Goal: Task Accomplishment & Management: Use online tool/utility

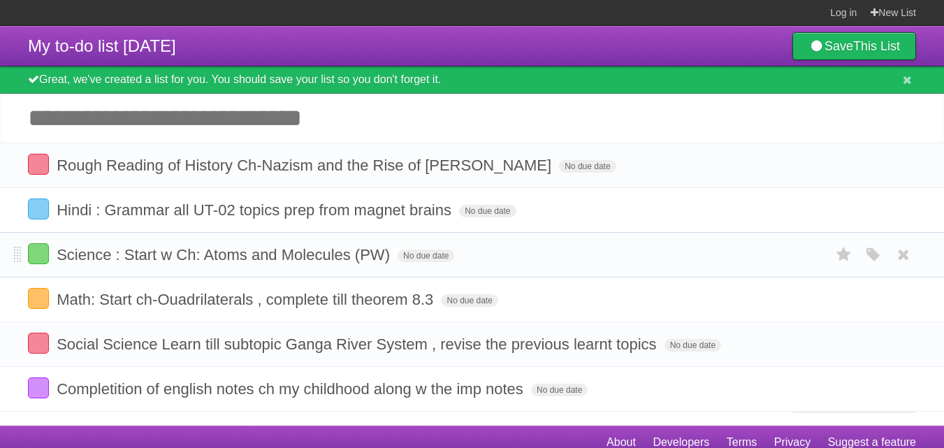
scroll to position [13, 0]
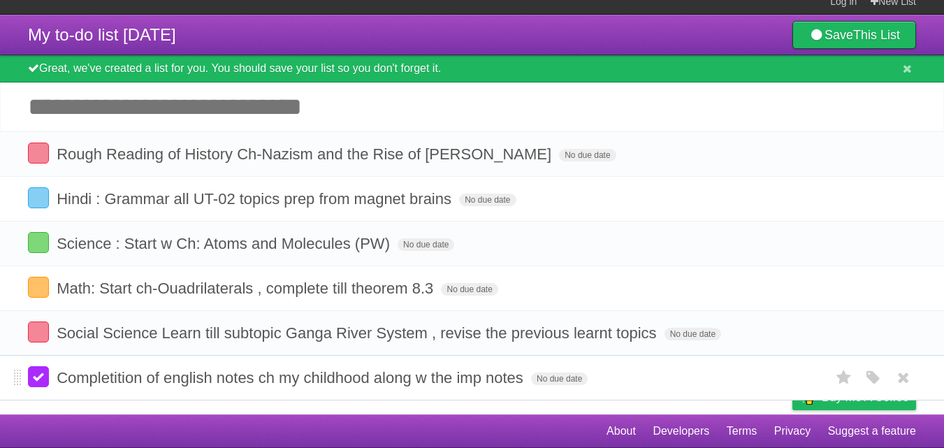
click at [42, 377] on label at bounding box center [38, 376] width 21 height 21
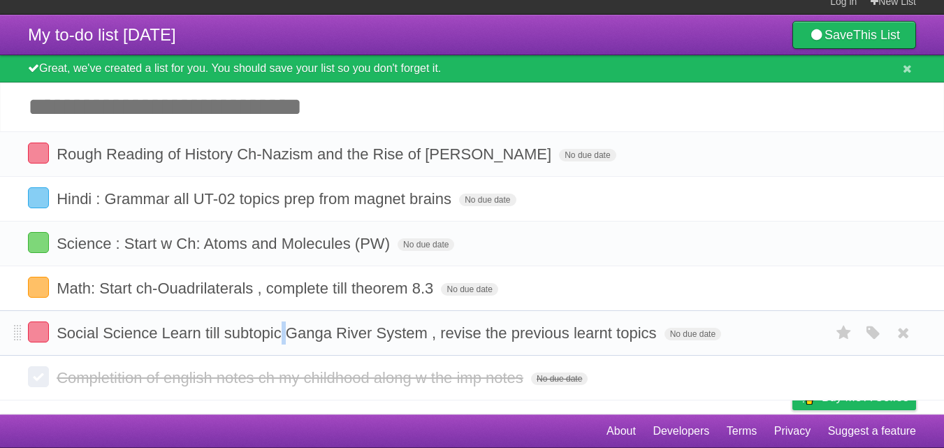
drag, startPoint x: 282, startPoint y: 329, endPoint x: 287, endPoint y: 322, distance: 8.5
click at [287, 322] on form "Social Science Learn till subtopic Ganga River System , revise the previous lea…" at bounding box center [472, 333] width 888 height 23
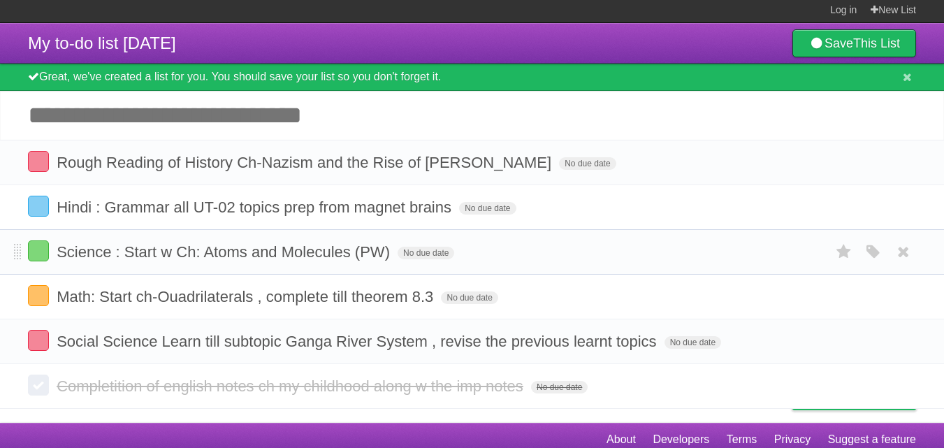
scroll to position [0, 0]
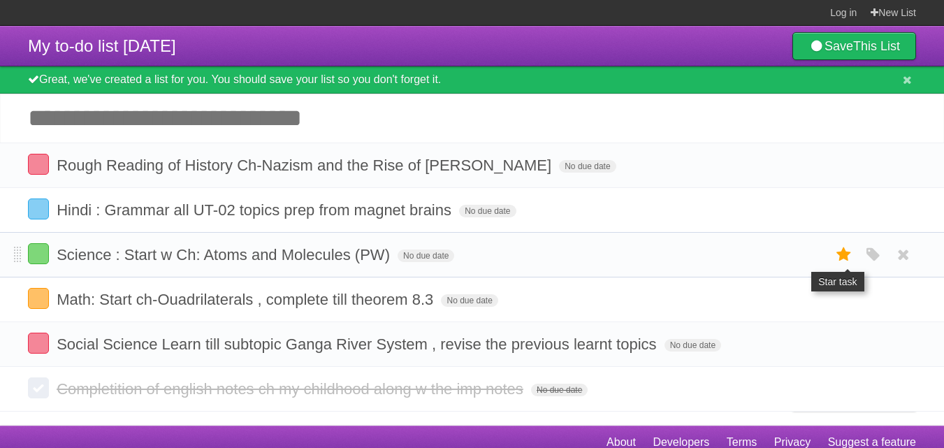
click at [842, 258] on icon at bounding box center [845, 254] width 20 height 23
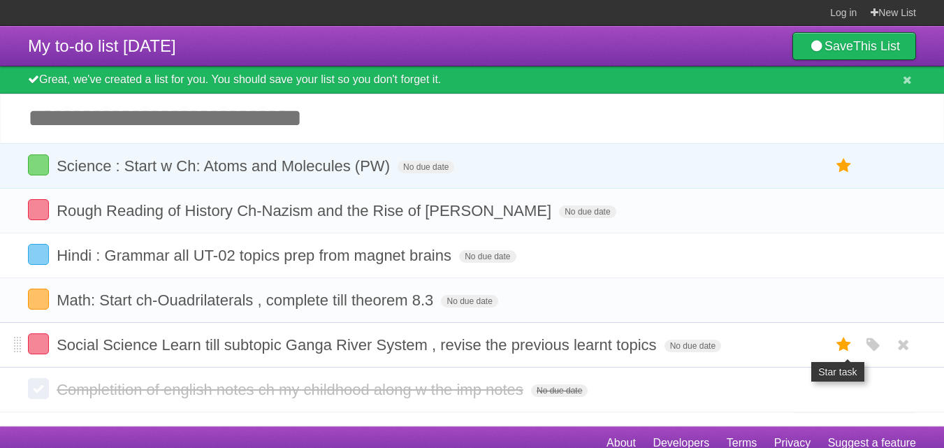
click at [835, 341] on icon at bounding box center [845, 344] width 20 height 23
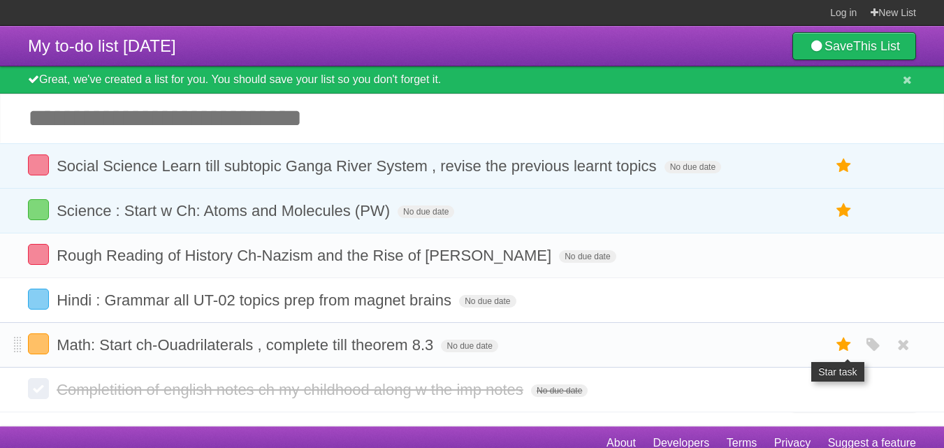
click at [838, 349] on icon at bounding box center [845, 344] width 20 height 23
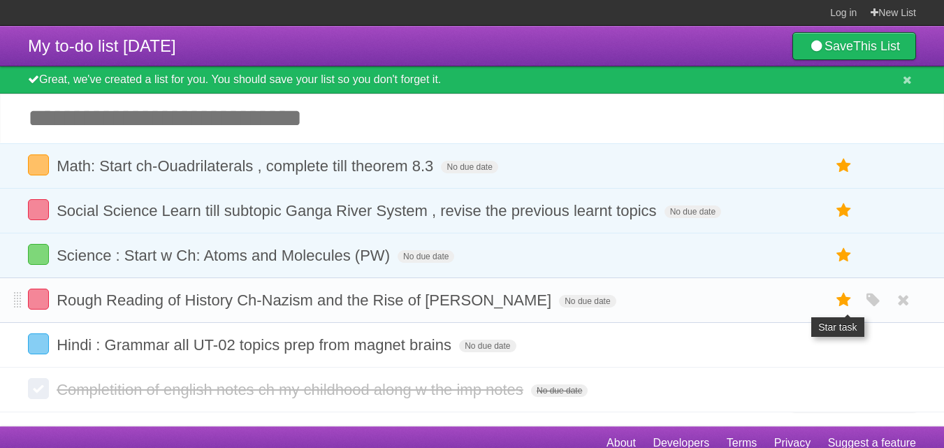
click at [837, 300] on icon at bounding box center [845, 300] width 20 height 23
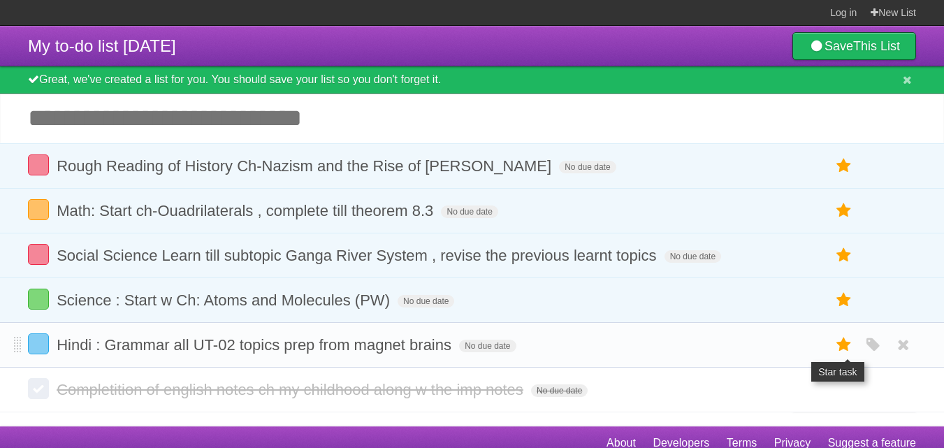
click at [843, 338] on icon at bounding box center [845, 344] width 20 height 23
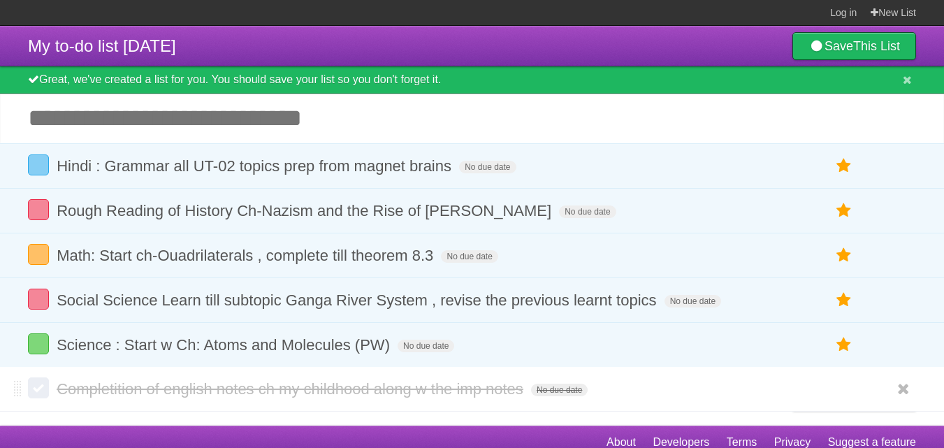
click at [829, 394] on form "Completition of english notes ch my childhood along w the imp notes No due date…" at bounding box center [472, 388] width 888 height 23
click at [317, 110] on input "Add another task" at bounding box center [472, 118] width 944 height 49
click at [278, 51] on header "My to-do list [DATE] Save This List" at bounding box center [472, 46] width 944 height 41
click at [210, 40] on header "My to-do list [DATE] Save This List" at bounding box center [472, 46] width 944 height 41
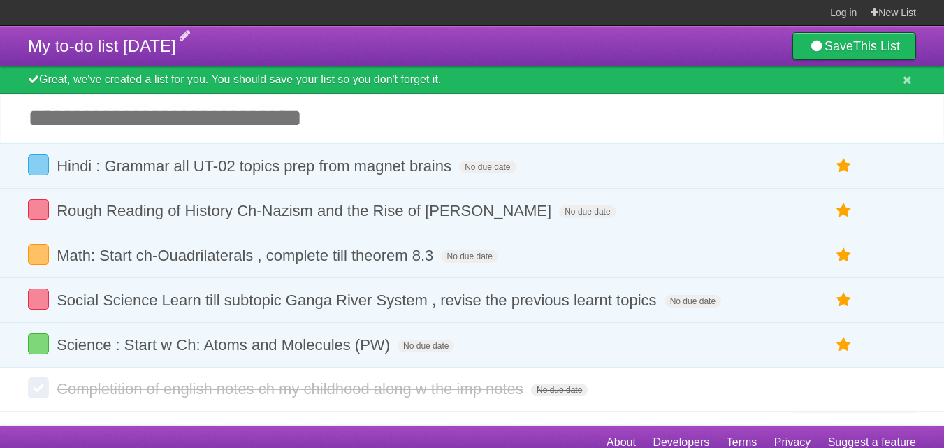
click at [169, 55] on span "My to-do list [DATE]" at bounding box center [102, 45] width 148 height 19
click at [373, 44] on header "My to-do list [DATE] Save This List" at bounding box center [472, 46] width 944 height 41
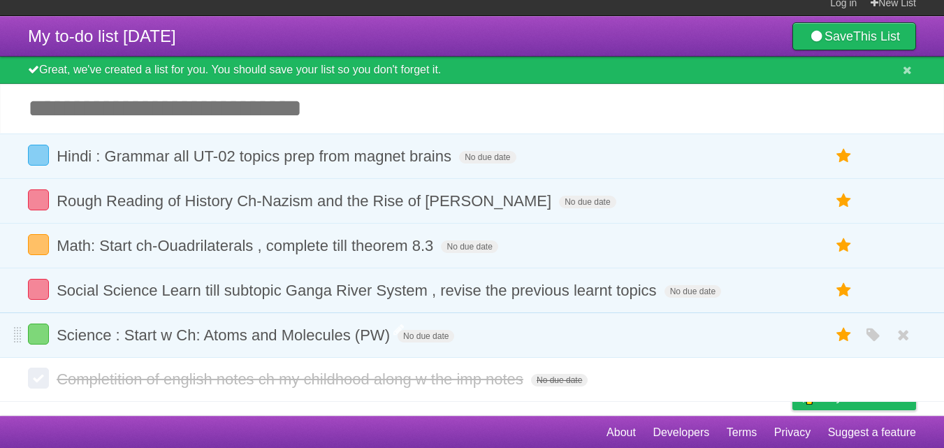
scroll to position [13, 0]
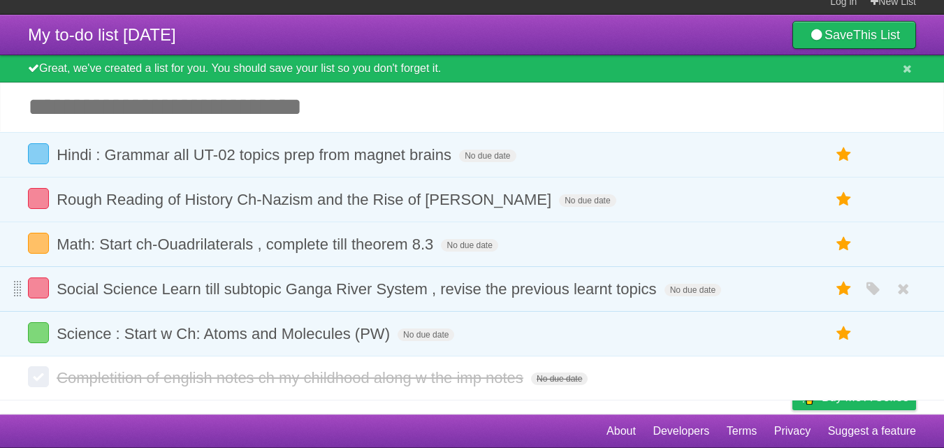
click at [18, 284] on span at bounding box center [18, 289] width 8 height 17
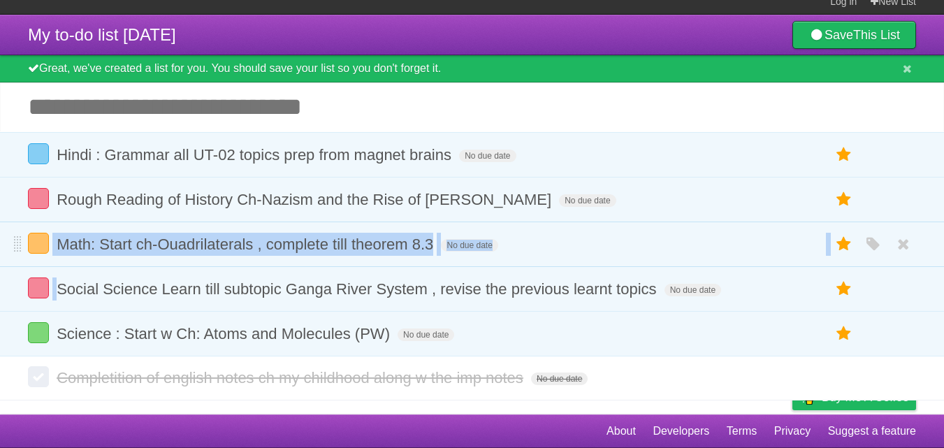
drag, startPoint x: 41, startPoint y: 282, endPoint x: 22, endPoint y: 261, distance: 27.7
click at [22, 261] on ul "Hindi : Grammar all UT-02 topics prep from magnet brains No due date White Red …" at bounding box center [472, 244] width 944 height 224
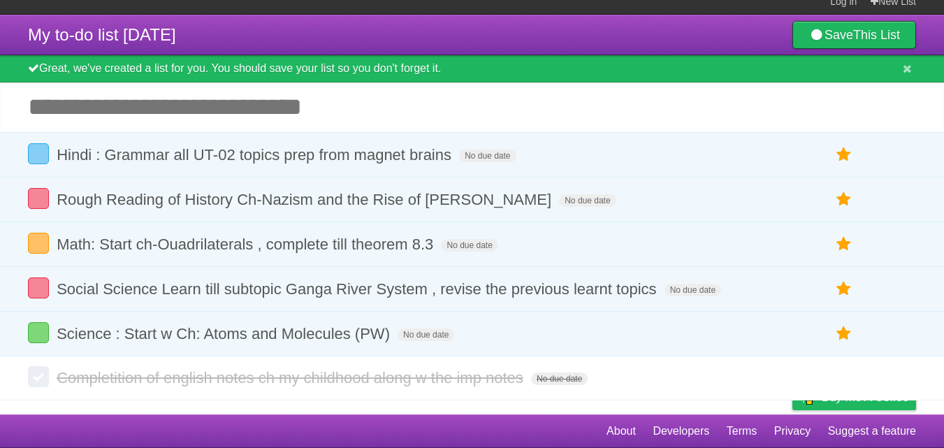
click at [612, 124] on input "Add another task" at bounding box center [472, 106] width 944 height 49
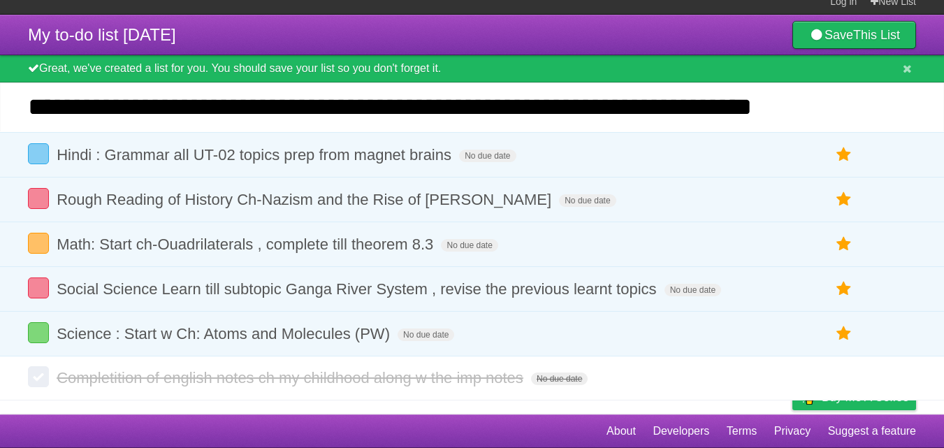
type input "**********"
click input "*********" at bounding box center [0, 0] width 0 height 0
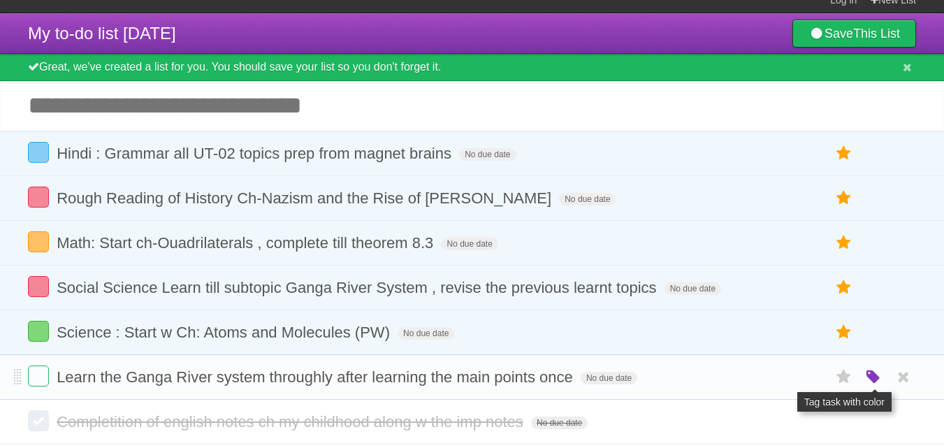
click at [866, 375] on icon "button" at bounding box center [874, 377] width 20 height 18
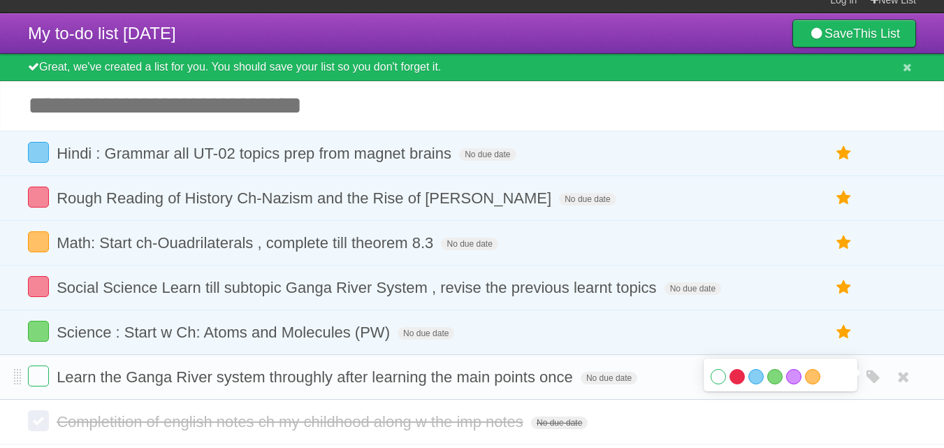
click at [738, 376] on label "Red" at bounding box center [737, 376] width 15 height 15
click at [34, 292] on label at bounding box center [38, 286] width 21 height 21
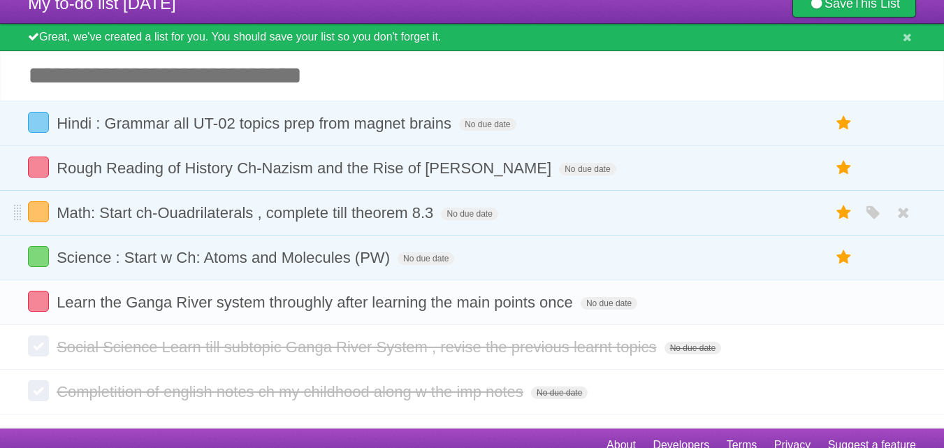
scroll to position [58, 0]
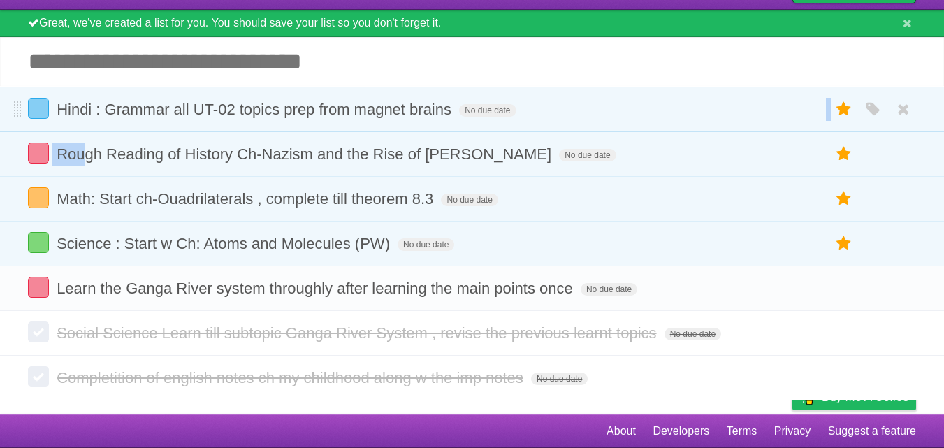
drag, startPoint x: 88, startPoint y: 156, endPoint x: 570, endPoint y: 103, distance: 484.5
click at [569, 106] on ul "Hindi : Grammar all UT-02 topics prep from magnet brains No due date White Red …" at bounding box center [472, 177] width 944 height 180
click at [577, 66] on input "Add another task" at bounding box center [472, 61] width 944 height 49
